Goal: Obtain resource: Obtain resource

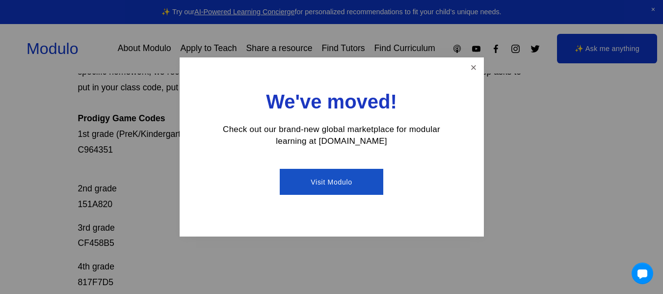
click at [473, 77] on div "We've moved! Check out our brand-new global marketplace for modular learning at…" at bounding box center [332, 146] width 304 height 179
click at [477, 67] on link "Close" at bounding box center [473, 67] width 17 height 17
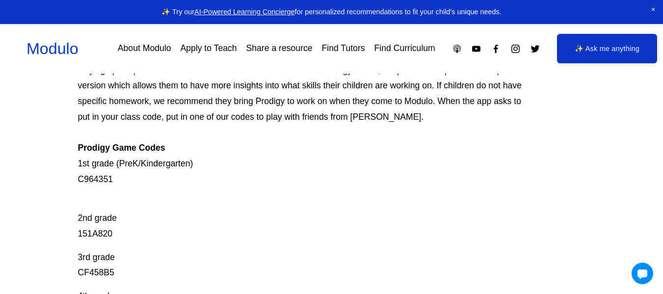
scroll to position [112, 0]
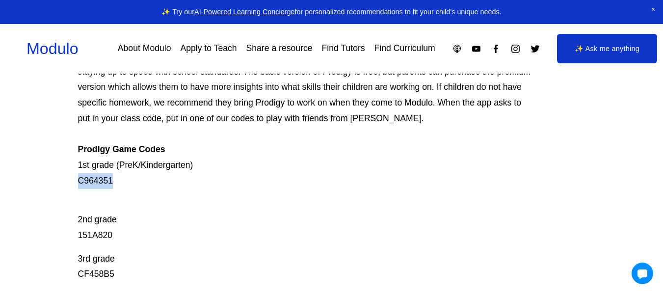
drag, startPoint x: 79, startPoint y: 181, endPoint x: 116, endPoint y: 188, distance: 37.9
click at [116, 188] on p "Prodigy is our go-to mastery- based tool to give kids lots of fun, engaging mat…" at bounding box center [306, 119] width 456 height 140
copy p "C964351"
